Goal: Task Accomplishment & Management: Use online tool/utility

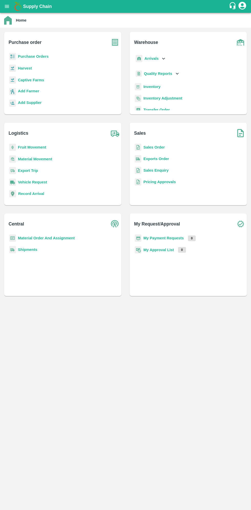
click at [10, 11] on div "Supply Chain" at bounding box center [125, 6] width 251 height 13
click at [12, 8] on button "open drawer" at bounding box center [7, 7] width 12 height 12
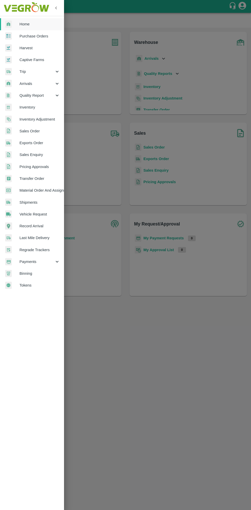
click at [51, 190] on span "Material Order And Assignment" at bounding box center [39, 190] width 40 height 6
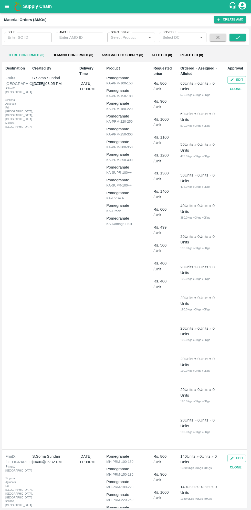
click at [32, 38] on input "SO ID" at bounding box center [28, 38] width 48 height 10
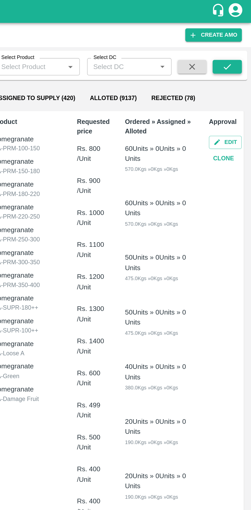
type input "603114"
click at [239, 37] on icon "submit" at bounding box center [238, 38] width 6 height 6
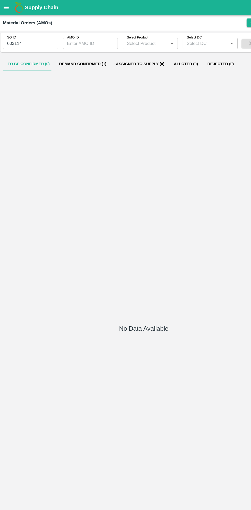
click at [79, 54] on button "Demand Confirmed (1)" at bounding box center [72, 55] width 49 height 12
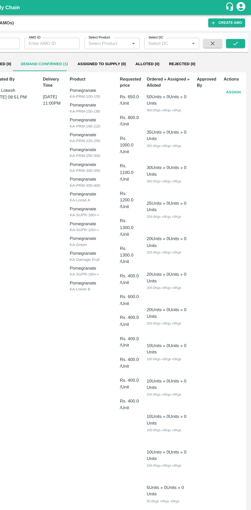
click at [234, 79] on button "Assign" at bounding box center [236, 79] width 17 height 9
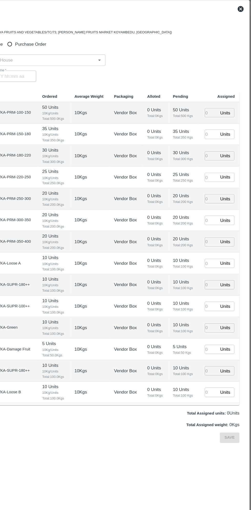
type input "27/08/2025 11:00 PM"
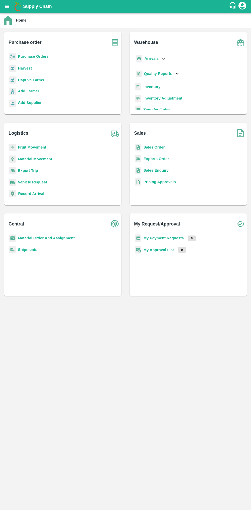
click at [10, 6] on button "open drawer" at bounding box center [7, 7] width 12 height 12
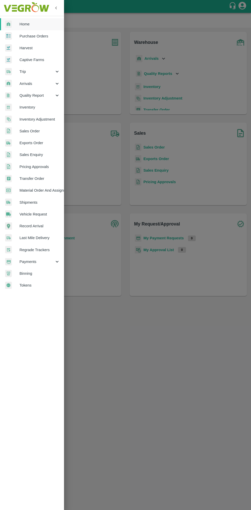
click at [51, 191] on span "Material Order And Assignment" at bounding box center [39, 190] width 40 height 6
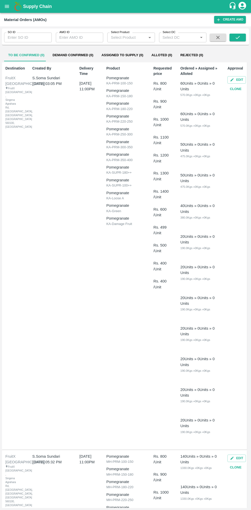
click at [29, 39] on input "SO ID" at bounding box center [28, 38] width 48 height 10
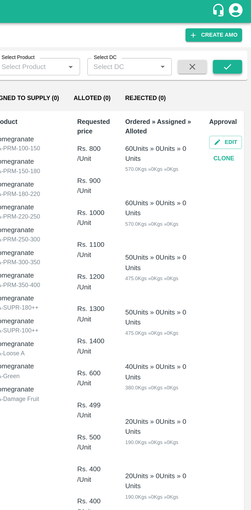
type input "603114"
click at [242, 37] on button "submit" at bounding box center [238, 38] width 16 height 8
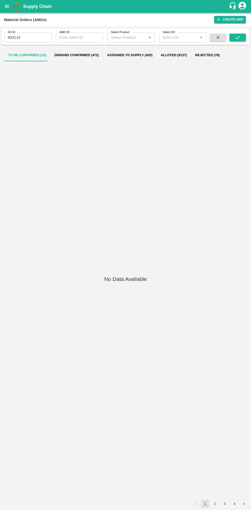
click at [239, 38] on icon "submit" at bounding box center [238, 38] width 6 height 6
click at [72, 53] on button "Demand Confirmed (1)" at bounding box center [72, 55] width 49 height 12
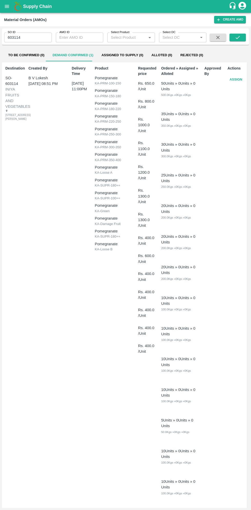
click at [233, 79] on button "Assign" at bounding box center [236, 79] width 17 height 9
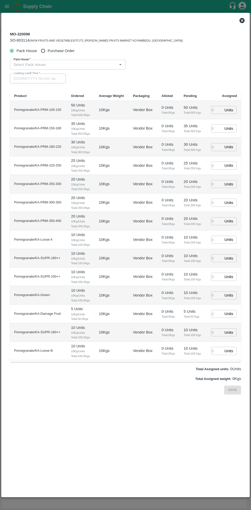
type input "27/08/2025 11:00 PM"
click at [44, 51] on input "Purchase Order" at bounding box center [42, 50] width 9 height 9
radio input "true"
click at [79, 66] on input "PO   *" at bounding box center [120, 64] width 216 height 7
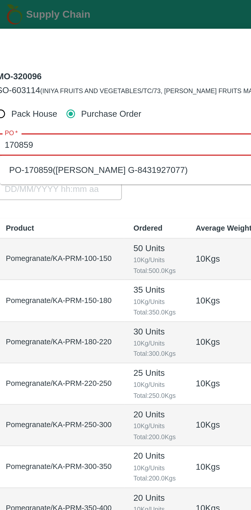
click at [84, 77] on div "PO-170859(Thippeswamy G-8431927077)" at bounding box center [56, 76] width 80 height 6
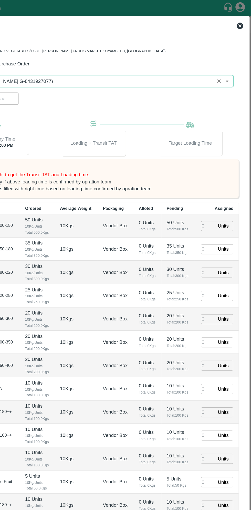
type input "PO-170859(Thippeswamy G-8431927077)"
click at [214, 182] on input "number" at bounding box center [216, 180] width 11 height 8
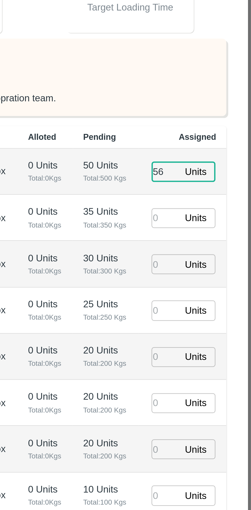
type input "56"
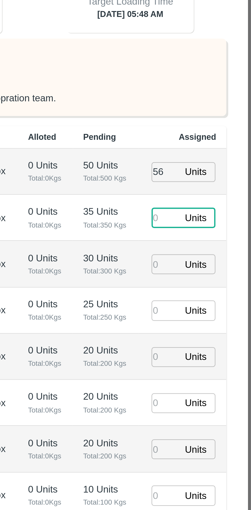
type input "27/08/2025 05:48 AM"
type input "55"
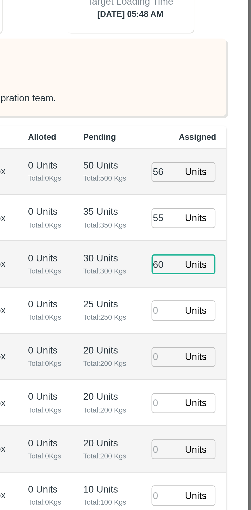
type input "60"
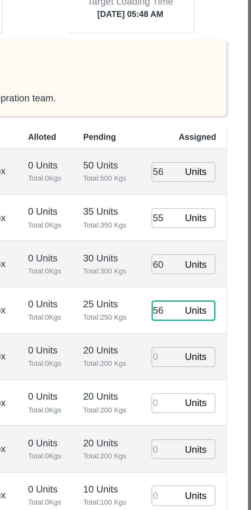
type input "56"
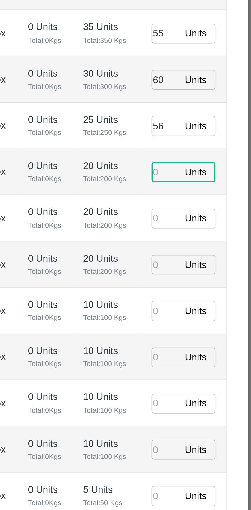
type input "27/08/2025 03:48 AM"
type input "29"
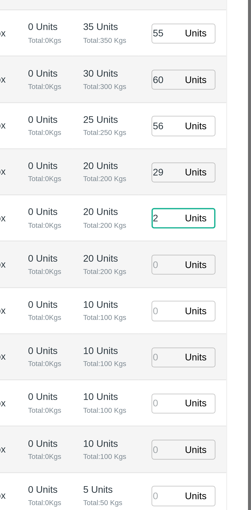
type input "24"
type input "27/08/2025 04:48 AM"
type input "24"
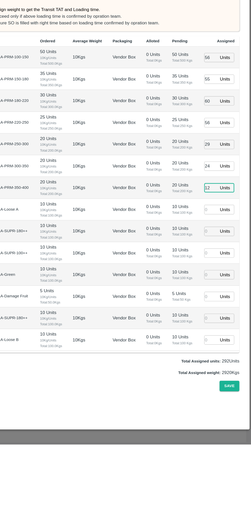
type input "12"
click at [217, 309] on input "number" at bounding box center [216, 309] width 11 height 8
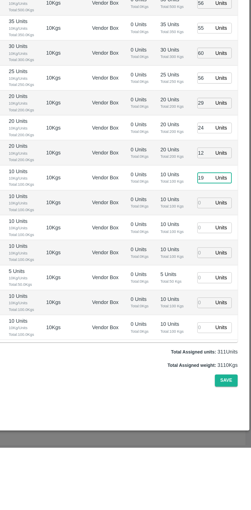
type input "19"
click at [215, 401] on input "number" at bounding box center [216, 402] width 11 height 8
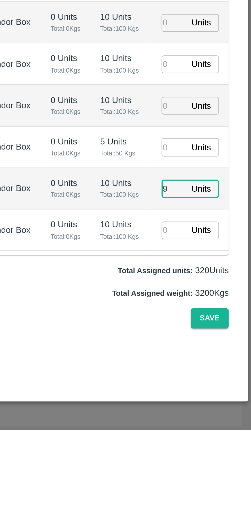
type input "9"
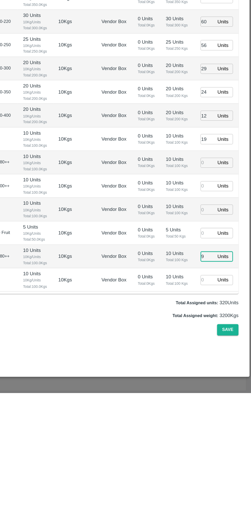
click at [216, 329] on input "number" at bounding box center [216, 328] width 11 height 8
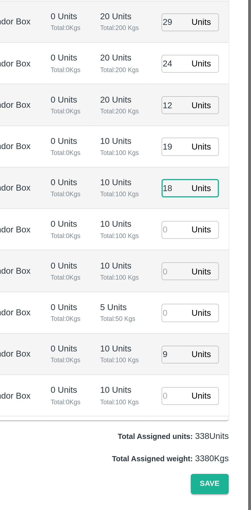
type input "18"
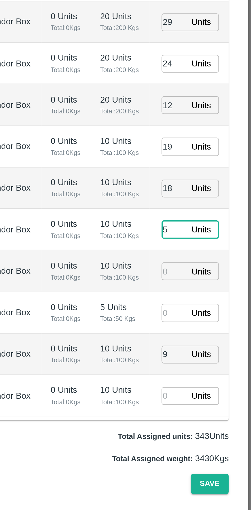
type input "5"
click at [219, 364] on input "number" at bounding box center [216, 365] width 11 height 8
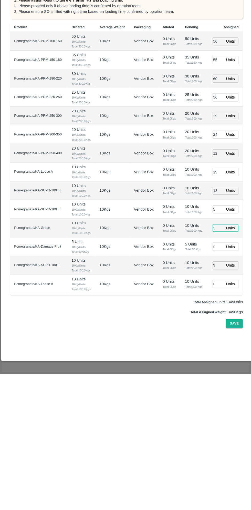
type input "2"
click at [212, 419] on input "number" at bounding box center [216, 420] width 11 height 8
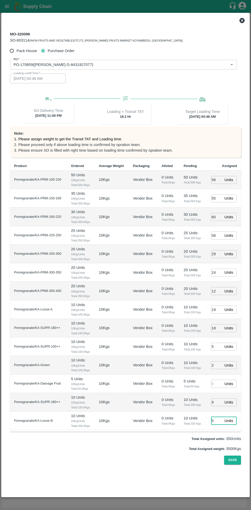
type input "5"
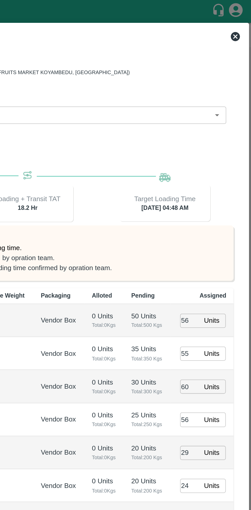
click at [241, 20] on icon at bounding box center [242, 20] width 5 height 5
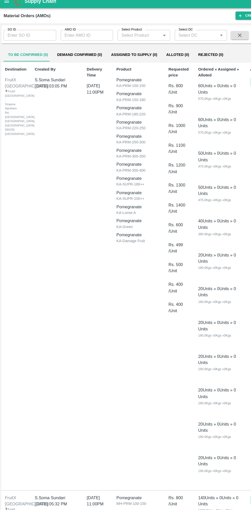
click at [26, 37] on input "SO ID" at bounding box center [28, 38] width 48 height 10
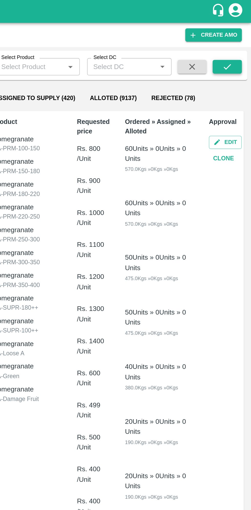
type input "603114"
click at [241, 38] on button "submit" at bounding box center [238, 38] width 16 height 8
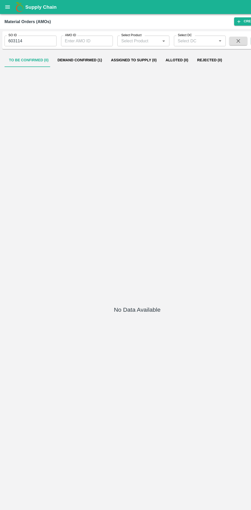
click at [77, 55] on button "Demand Confirmed (1)" at bounding box center [72, 55] width 49 height 12
click at [78, 55] on button "Demand Confirmed (1)" at bounding box center [72, 55] width 49 height 12
click at [71, 55] on button "Demand Confirmed (1)" at bounding box center [72, 55] width 49 height 12
click at [79, 55] on button "Demand Confirmed (1)" at bounding box center [72, 55] width 49 height 12
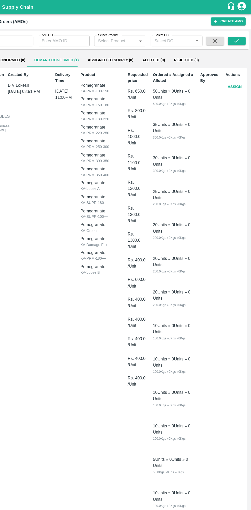
click at [235, 79] on button "Assign" at bounding box center [236, 79] width 17 height 9
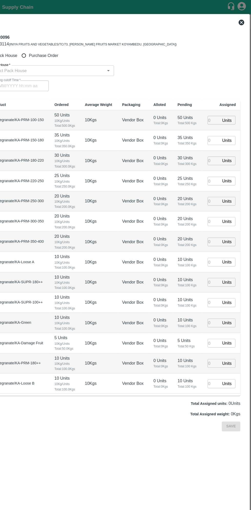
type input "[DATE] 11:00 PM"
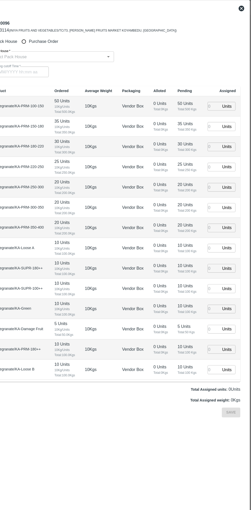
click at [45, 50] on input "Purchase Order" at bounding box center [42, 50] width 9 height 9
radio input "true"
click at [109, 65] on input "PO   *" at bounding box center [120, 64] width 216 height 7
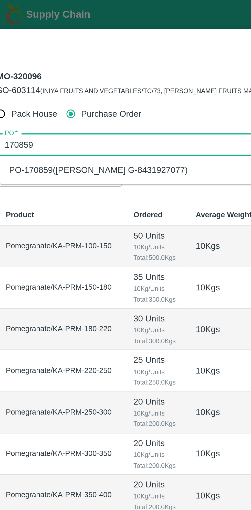
click at [76, 75] on div "PO-170859([PERSON_NAME] G-8431927077)" at bounding box center [56, 76] width 80 height 6
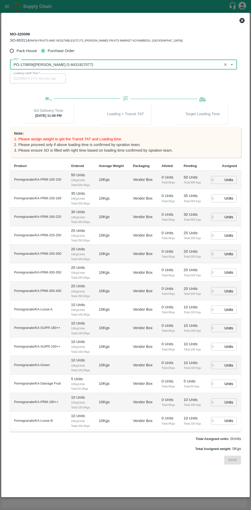
type input "PO-170859([PERSON_NAME] G-8431927077)"
click at [216, 181] on input "number" at bounding box center [216, 180] width 11 height 8
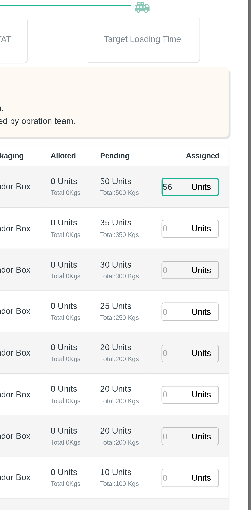
type input "56"
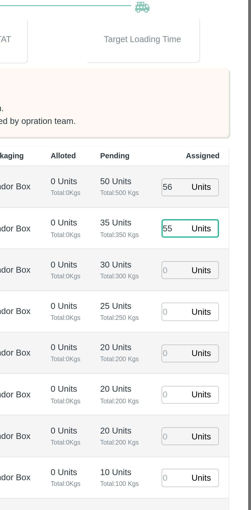
type input "55"
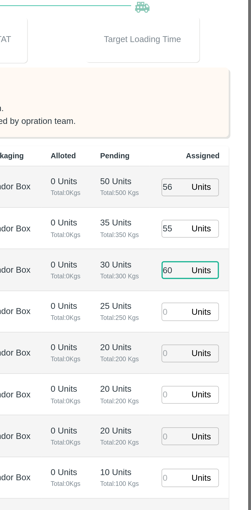
type input "60"
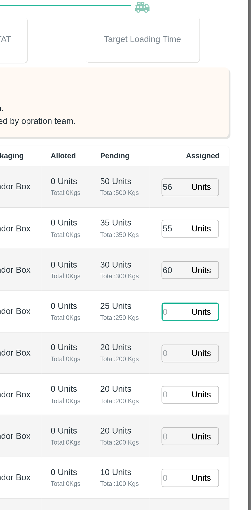
type input "5"
type input "[DATE] 05:48 AM"
type input "56"
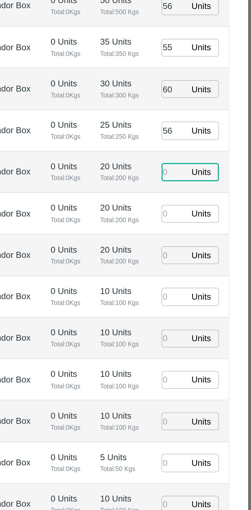
type input "[DATE] 03:48 AM"
type input "29"
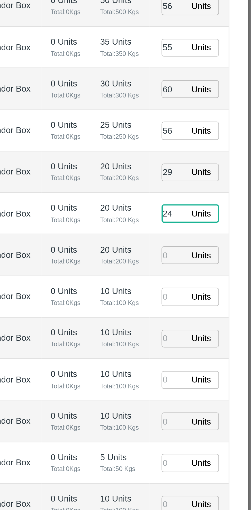
type input "24"
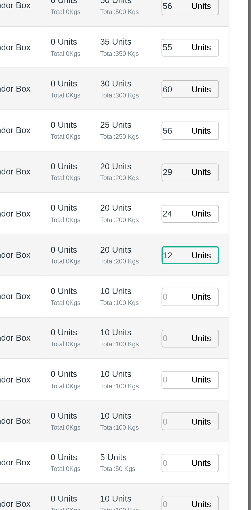
type input "12"
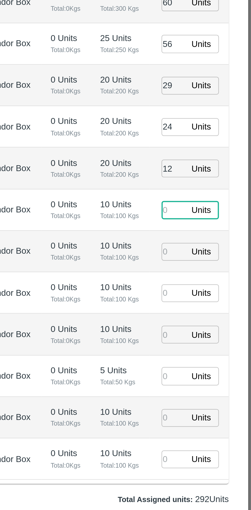
type input "[DATE] 04:48 AM"
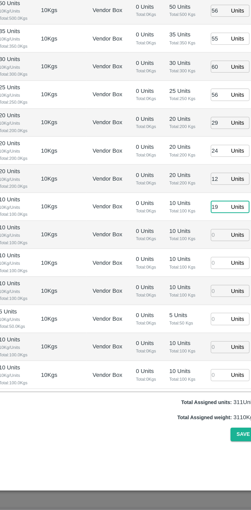
type input "19"
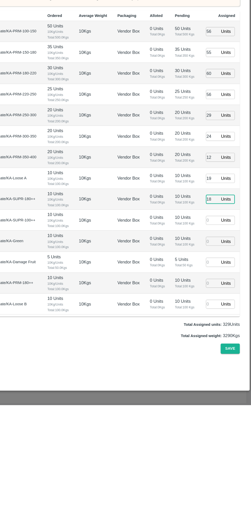
type input "18"
click at [219, 348] on input "number" at bounding box center [216, 346] width 11 height 8
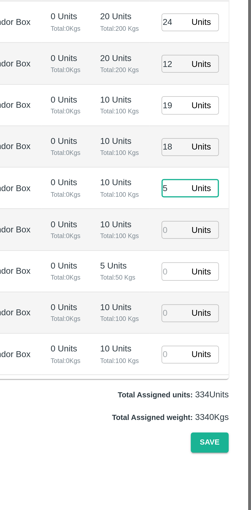
type input "5"
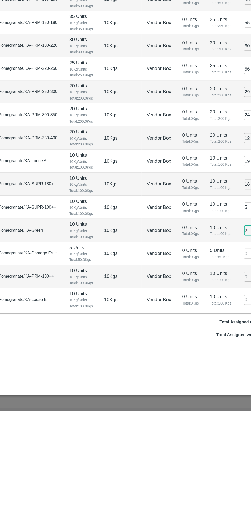
type input "2"
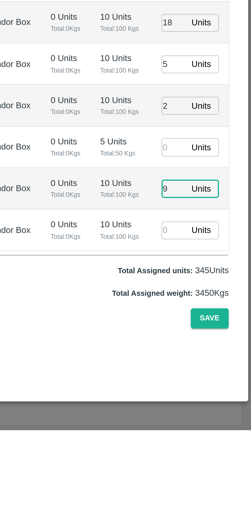
type input "9"
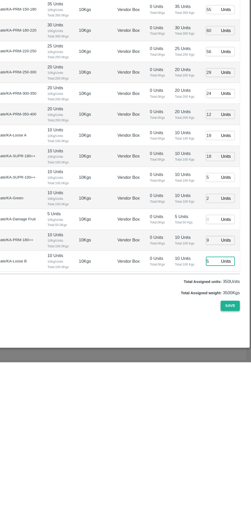
type input "5"
click at [236, 461] on button "Save" at bounding box center [232, 459] width 17 height 9
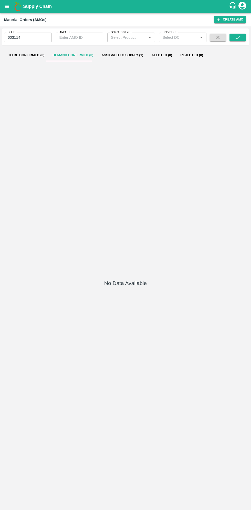
click at [124, 55] on button "Assigned to Supply (1)" at bounding box center [122, 55] width 50 height 12
